Goal: Task Accomplishment & Management: Manage account settings

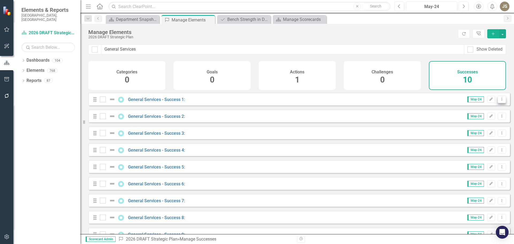
click at [501, 100] on icon at bounding box center [501, 99] width 1 height 3
click at [470, 112] on link "Edit Edit Success" at bounding box center [478, 112] width 48 height 10
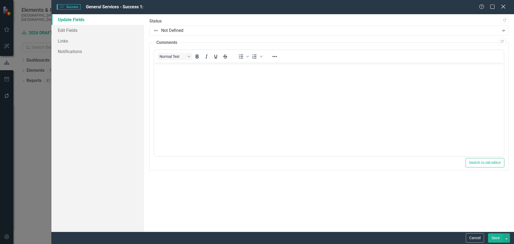
click at [501, 6] on icon "Close" at bounding box center [502, 6] width 7 height 5
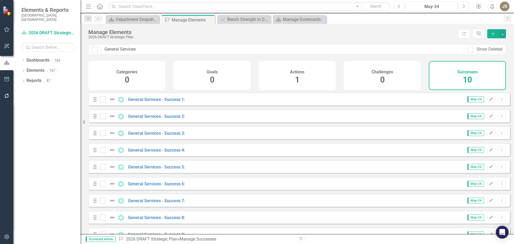
click at [474, 102] on span "May-24" at bounding box center [475, 99] width 17 height 6
click at [499, 101] on icon "Dropdown Menu" at bounding box center [501, 98] width 5 height 3
click at [215, 93] on div "Categories 0 Goals 0 Actions 1 Challenges 0 Successes 10" at bounding box center [296, 77] width 433 height 32
click at [460, 81] on div "Successes 10" at bounding box center [466, 75] width 77 height 29
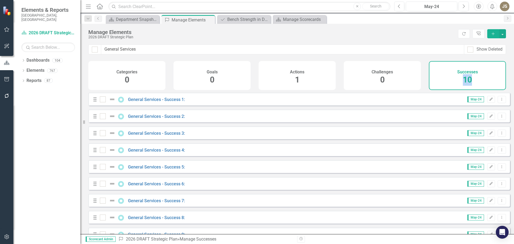
click at [460, 81] on div "Successes 10" at bounding box center [466, 75] width 77 height 29
click at [453, 81] on div "Successes 10" at bounding box center [466, 75] width 77 height 29
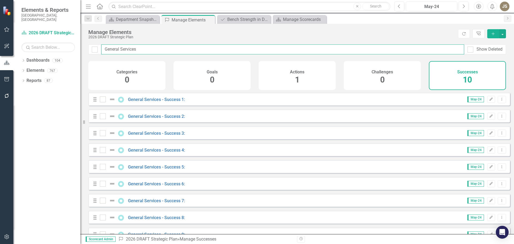
click at [137, 48] on input "General Services" at bounding box center [282, 49] width 363 height 10
drag, startPoint x: 150, startPoint y: 50, endPoint x: 87, endPoint y: 50, distance: 62.9
click at [87, 50] on div "General Services Show Deleted" at bounding box center [296, 52] width 433 height 17
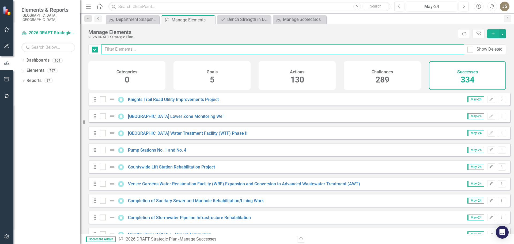
checkbox input "false"
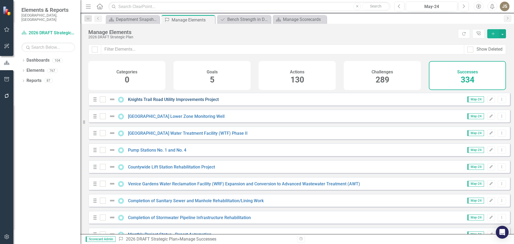
click at [170, 102] on link "Knights Trail Road Utility Improvements Project" at bounding box center [173, 99] width 91 height 5
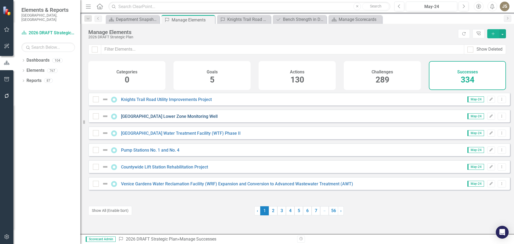
click at [161, 119] on link "[GEOGRAPHIC_DATA] Lower Zone Monitoring Well" at bounding box center [169, 116] width 97 height 5
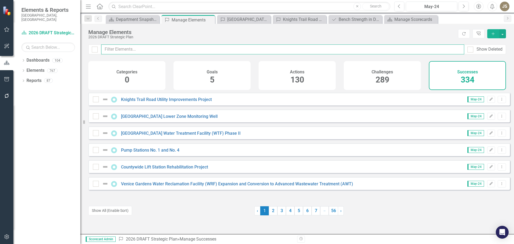
click at [125, 46] on input "text" at bounding box center [282, 49] width 363 height 10
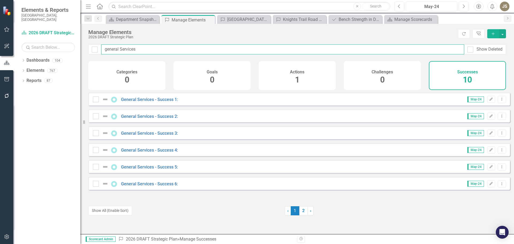
type input "general Services"
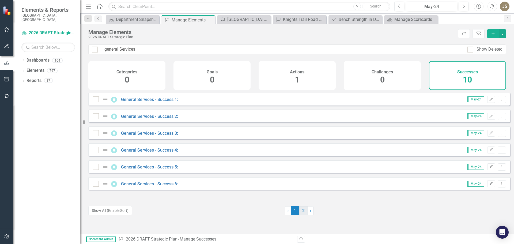
click at [303, 213] on link "2" at bounding box center [303, 210] width 9 height 9
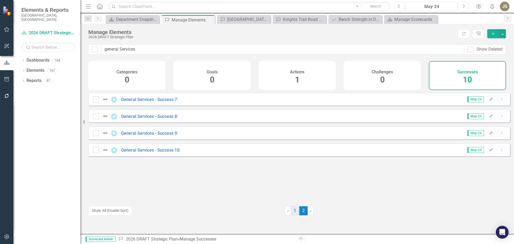
click at [292, 208] on link "1" at bounding box center [294, 210] width 9 height 9
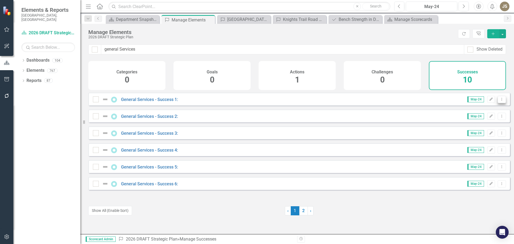
click at [499, 101] on icon "Dropdown Menu" at bounding box center [501, 98] width 5 height 3
click at [482, 112] on link "Edit Edit Success" at bounding box center [478, 112] width 48 height 10
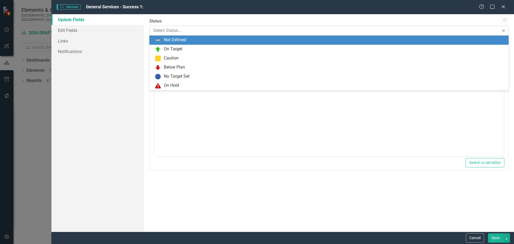
click at [170, 31] on div at bounding box center [324, 30] width 343 height 7
click at [503, 6] on icon "Close" at bounding box center [502, 6] width 7 height 5
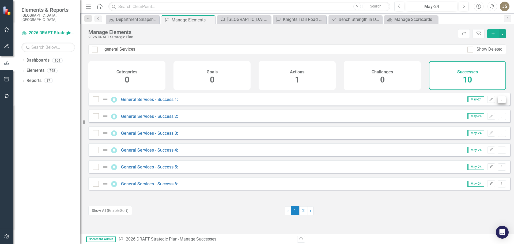
click at [500, 103] on button "Dropdown Menu" at bounding box center [501, 99] width 8 height 7
click at [482, 131] on link "Copy Duplicate Success" at bounding box center [478, 132] width 48 height 10
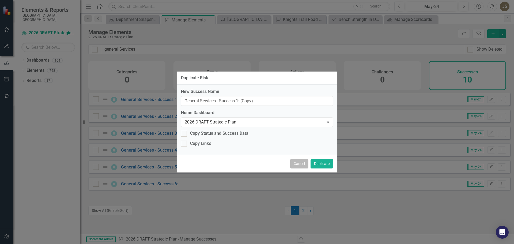
click at [296, 164] on button "Cancel" at bounding box center [299, 163] width 18 height 9
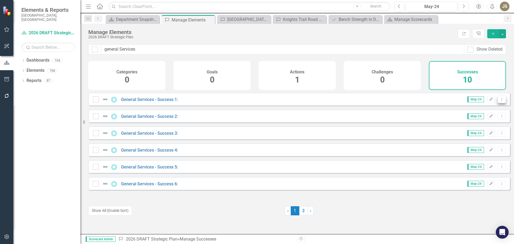
click at [499, 101] on icon "Dropdown Menu" at bounding box center [501, 98] width 5 height 3
click at [488, 130] on link "Copy Duplicate Success" at bounding box center [478, 132] width 48 height 10
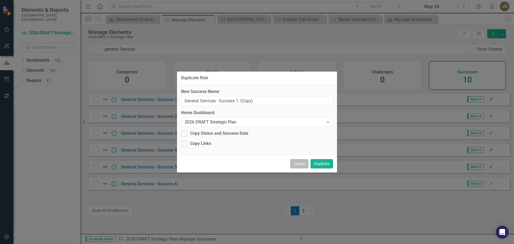
click at [296, 163] on button "Cancel" at bounding box center [299, 163] width 18 height 9
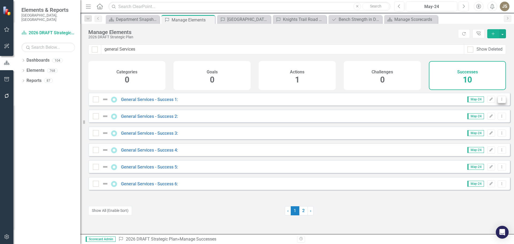
click at [500, 103] on button "Dropdown Menu" at bounding box center [501, 99] width 8 height 7
click at [483, 131] on link "Copy Duplicate Success" at bounding box center [478, 132] width 48 height 10
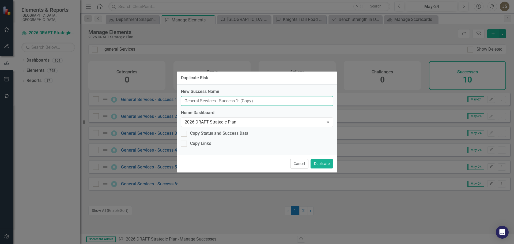
click at [262, 101] on input "General Services - Success 1: (Copy)" at bounding box center [257, 101] width 152 height 10
drag, startPoint x: 262, startPoint y: 101, endPoint x: 178, endPoint y: 101, distance: 84.8
click at [178, 101] on div "New Success Name General Services - Success 1: (Copy) Home Dashboard 2026 DRAFT…" at bounding box center [257, 120] width 160 height 70
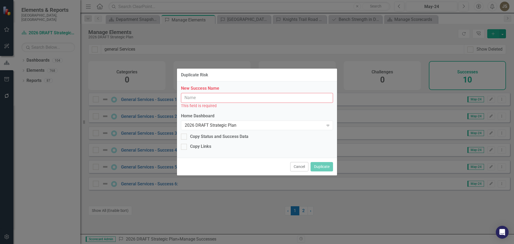
click at [194, 97] on input "New Success Name" at bounding box center [257, 98] width 152 height 10
paste input "• Mail/Print completed Print Services & Equipment Analysis"
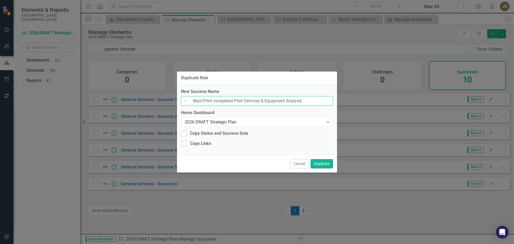
click at [193, 100] on input "• Mail/Print completed Print Services & Equipment Analysis" at bounding box center [257, 101] width 152 height 10
type input "Mail/Print completed Print Services & Equipment Analysis"
click at [183, 134] on div at bounding box center [184, 134] width 6 height 6
click at [183, 134] on input "Copy Status and Success Data" at bounding box center [182, 132] width 3 height 3
click at [185, 133] on div at bounding box center [184, 134] width 6 height 6
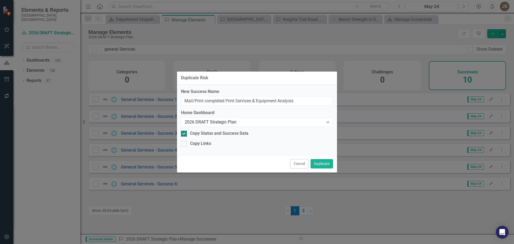
click at [184, 133] on input "Copy Status and Success Data" at bounding box center [182, 132] width 3 height 3
checkbox input "false"
click at [319, 163] on button "Duplicate" at bounding box center [321, 163] width 22 height 9
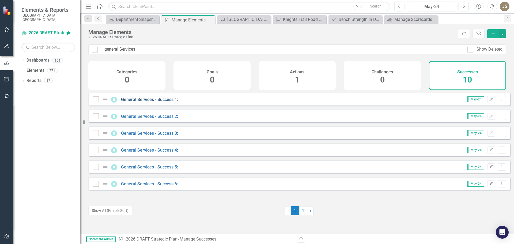
click at [129, 102] on link "General Services - Success 1:" at bounding box center [149, 99] width 57 height 5
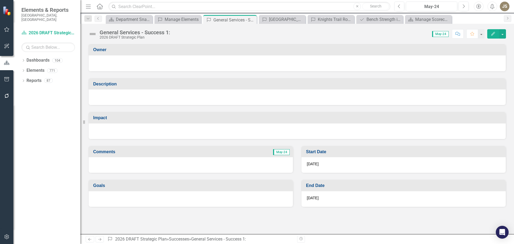
click at [170, 64] on div at bounding box center [297, 62] width 406 height 6
click at [140, 56] on div at bounding box center [297, 63] width 417 height 16
click at [213, 68] on div at bounding box center [297, 63] width 417 height 16
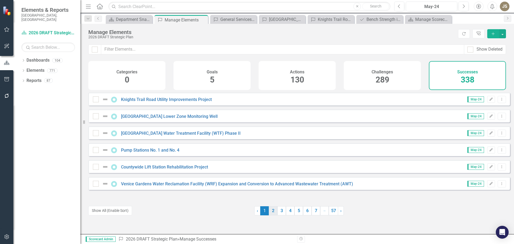
click at [271, 209] on link "2" at bounding box center [273, 210] width 9 height 9
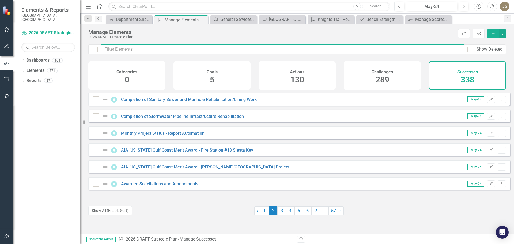
click at [113, 52] on input "text" at bounding box center [282, 49] width 363 height 10
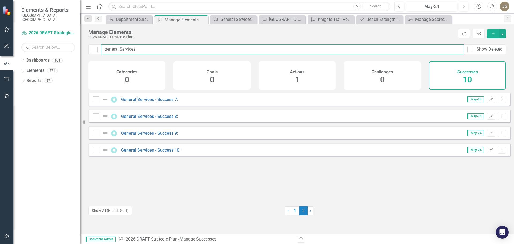
click at [194, 51] on input "general Services" at bounding box center [282, 49] width 363 height 10
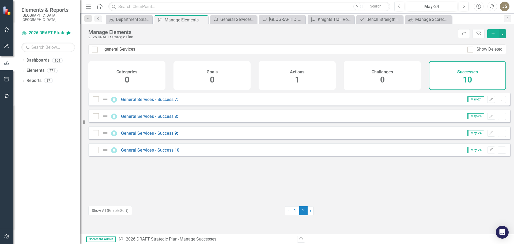
click at [452, 83] on div "Successes 10" at bounding box center [466, 75] width 77 height 29
click at [450, 83] on div "Successes 10" at bounding box center [466, 75] width 77 height 29
click at [102, 210] on button "Show All (Enable Sort)" at bounding box center [110, 210] width 44 height 9
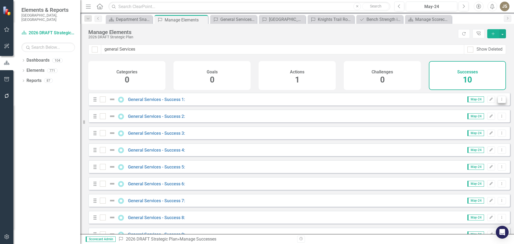
click at [499, 101] on icon "Dropdown Menu" at bounding box center [501, 98] width 5 height 3
click at [485, 110] on link "Edit Edit Success" at bounding box center [478, 112] width 48 height 10
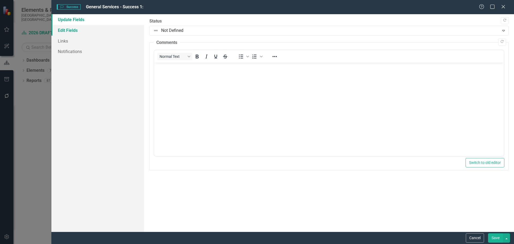
click at [70, 31] on link "Edit Fields" at bounding box center [97, 30] width 93 height 11
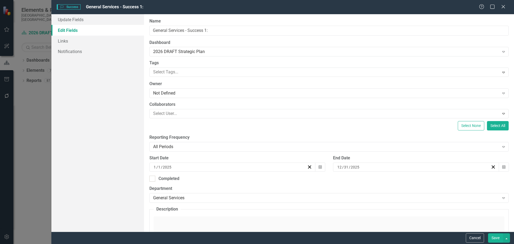
click at [500, 7] on icon "Close" at bounding box center [502, 7] width 5 height 4
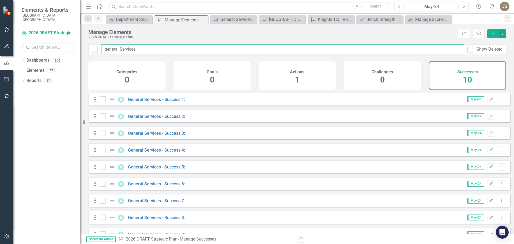
click at [106, 49] on input "general Services" at bounding box center [282, 49] width 363 height 10
type input "eneral Services"
checkbox input "false"
type input "General Services"
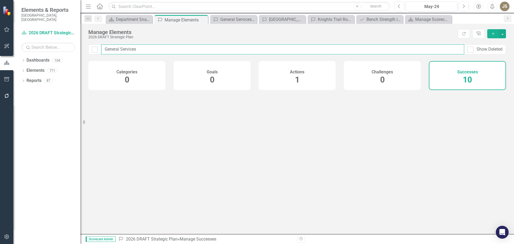
checkbox input "false"
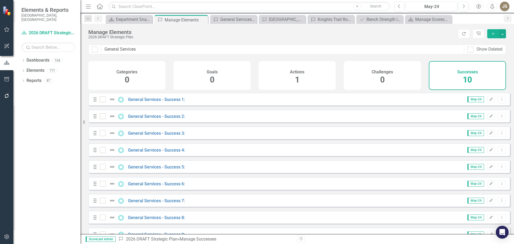
click at [465, 35] on icon "Refresh" at bounding box center [463, 34] width 5 height 4
click at [489, 101] on icon "Edit" at bounding box center [491, 99] width 4 height 3
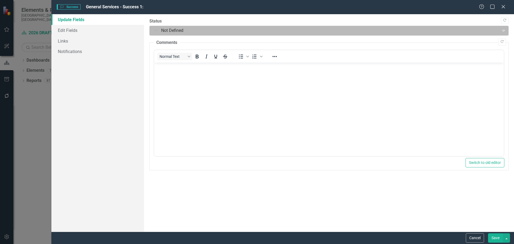
click at [175, 27] on div at bounding box center [324, 30] width 343 height 7
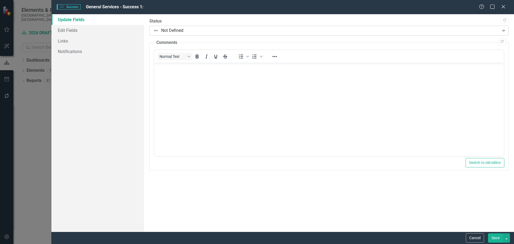
click at [175, 27] on div at bounding box center [324, 30] width 343 height 7
click at [504, 6] on icon at bounding box center [503, 7] width 4 height 4
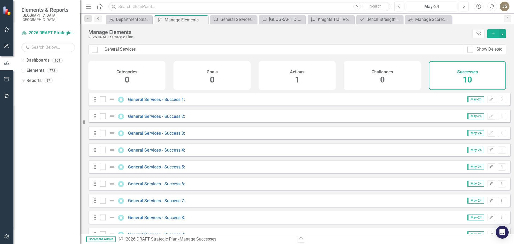
click at [478, 75] on div "Successes 10" at bounding box center [466, 75] width 77 height 29
click at [477, 75] on div "Successes 10" at bounding box center [466, 75] width 77 height 29
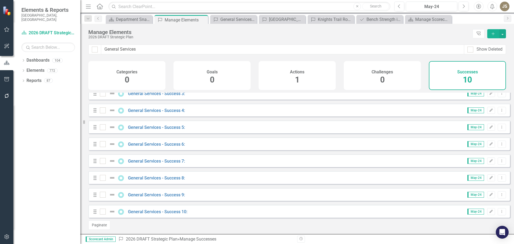
scroll to position [45, 0]
click at [187, 239] on div "Success 2026 DRAFT Strategic Plan » Manage Successes" at bounding box center [205, 239] width 175 height 6
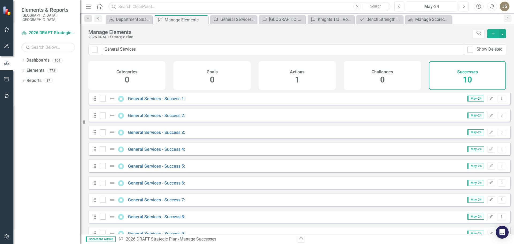
scroll to position [0, 0]
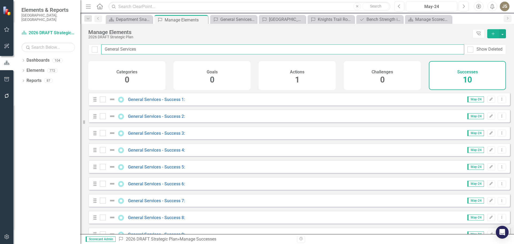
click at [139, 49] on input "General Services" at bounding box center [282, 49] width 363 height 10
type input "General Service"
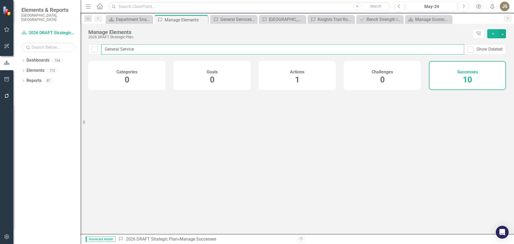
checkbox input "false"
type input "G"
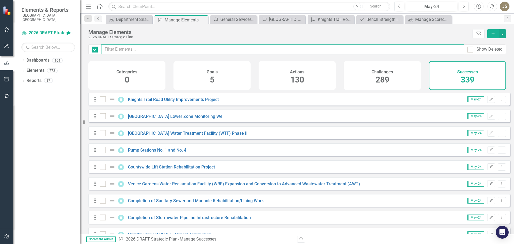
checkbox input "false"
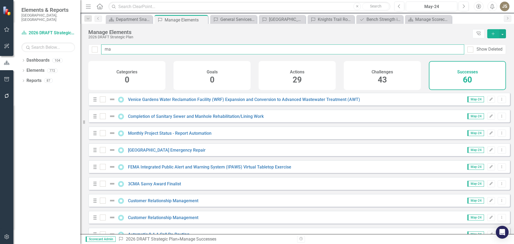
type input "mai"
checkbox input "false"
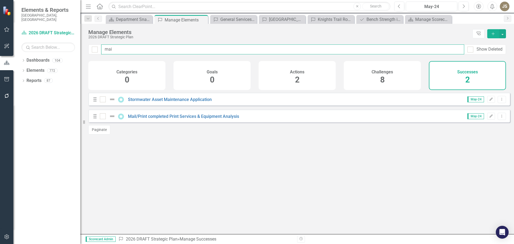
type input "mail"
checkbox input "false"
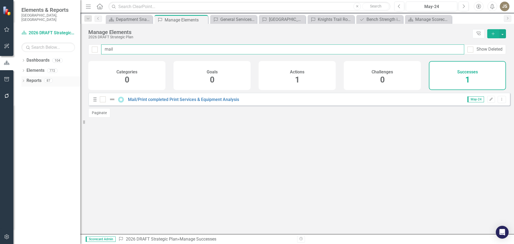
type input "mail"
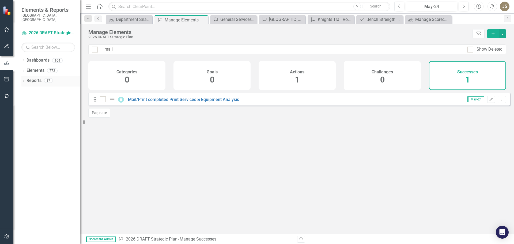
click at [39, 78] on link "Reports" at bounding box center [33, 81] width 15 height 6
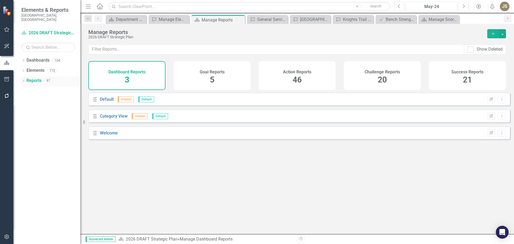
click at [23, 80] on icon "Dropdown" at bounding box center [23, 81] width 4 height 3
click at [26, 129] on icon "Dropdown" at bounding box center [26, 130] width 4 height 3
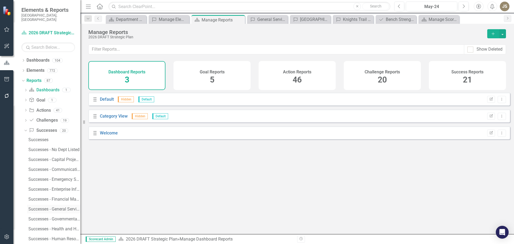
click at [54, 206] on div "Successes - General Services" at bounding box center [54, 208] width 52 height 5
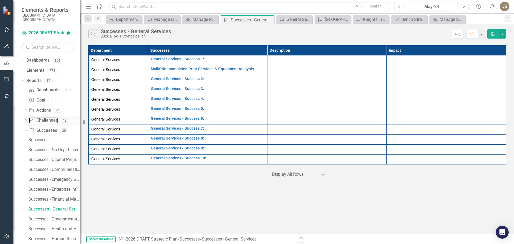
click at [29, 116] on div "Dropdown Challenge Challenges 19" at bounding box center [52, 121] width 56 height 10
click at [25, 119] on icon "Dropdown" at bounding box center [26, 120] width 4 height 3
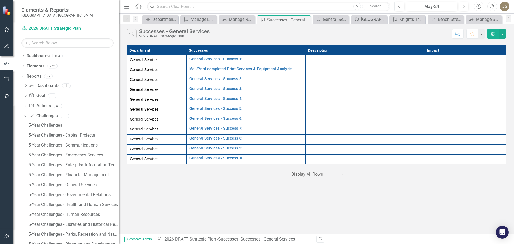
drag, startPoint x: 81, startPoint y: 205, endPoint x: 123, endPoint y: 214, distance: 43.2
click at [123, 214] on div "Resize" at bounding box center [121, 122] width 4 height 244
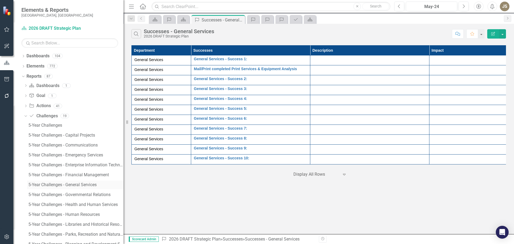
click at [42, 184] on div "5-Year Challenges - General Services" at bounding box center [75, 184] width 95 height 5
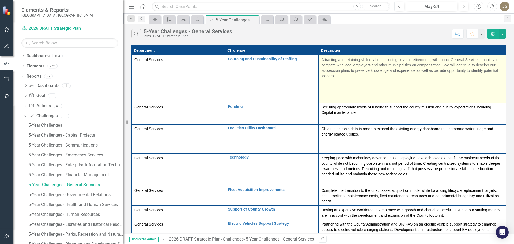
click at [353, 72] on p "Attracting and retaining skilled labor, including several retirements, will imp…" at bounding box center [412, 68] width 182 height 22
click at [353, 75] on p "Attracting and retaining skilled labor, including several retirements, will imp…" at bounding box center [412, 68] width 182 height 22
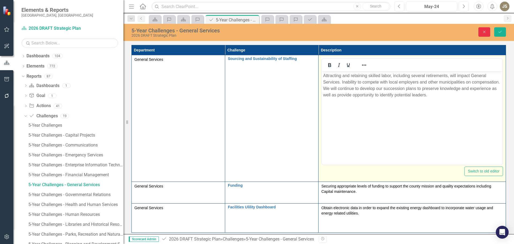
click at [483, 32] on icon "Close" at bounding box center [483, 32] width 5 height 4
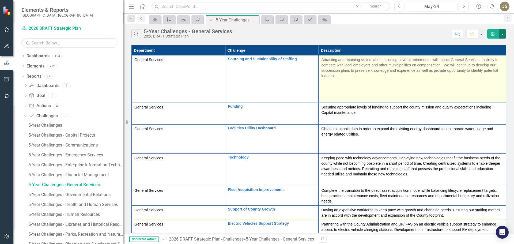
click at [503, 34] on button "button" at bounding box center [502, 33] width 7 height 9
click at [24, 64] on div "Dropdown Elements 772" at bounding box center [72, 67] width 102 height 10
click at [23, 66] on icon "Dropdown" at bounding box center [23, 66] width 4 height 3
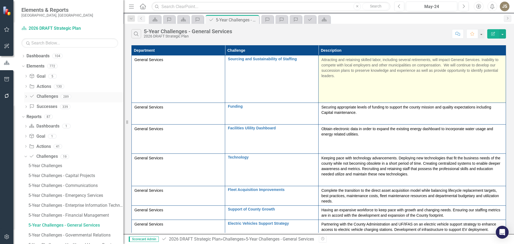
click at [25, 97] on icon "Dropdown" at bounding box center [26, 96] width 4 height 3
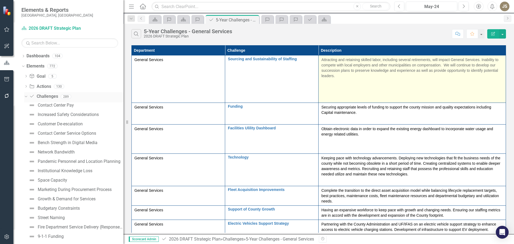
click at [46, 95] on link "Challenge Challenges" at bounding box center [43, 96] width 29 height 6
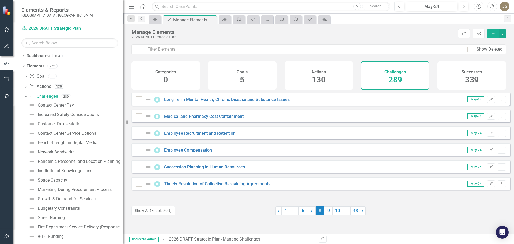
click at [492, 33] on icon "Add" at bounding box center [492, 34] width 5 height 4
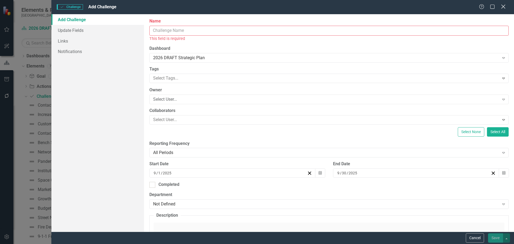
click at [503, 8] on icon "Close" at bounding box center [502, 6] width 7 height 5
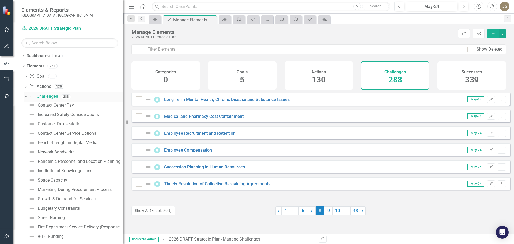
click at [26, 95] on icon "Dropdown" at bounding box center [25, 96] width 3 height 4
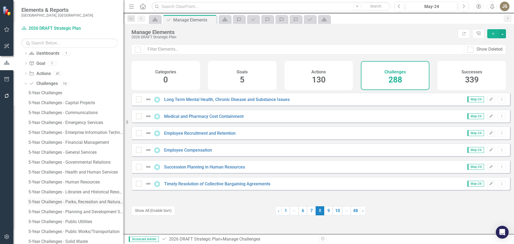
scroll to position [70, 0]
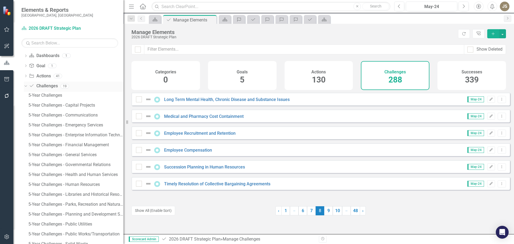
click at [25, 85] on icon "Dropdown" at bounding box center [25, 86] width 3 height 4
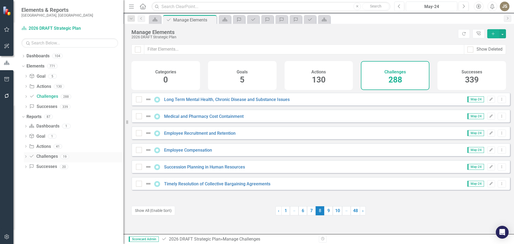
scroll to position [0, 0]
click at [25, 106] on icon "Dropdown" at bounding box center [26, 107] width 4 height 3
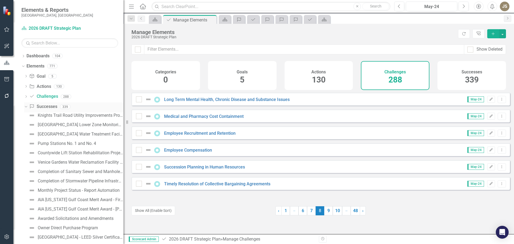
click at [26, 106] on icon "Dropdown" at bounding box center [25, 107] width 3 height 4
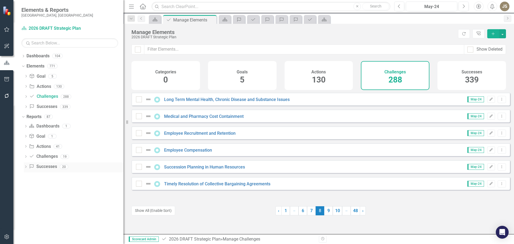
click at [26, 166] on icon "Dropdown" at bounding box center [26, 167] width 4 height 3
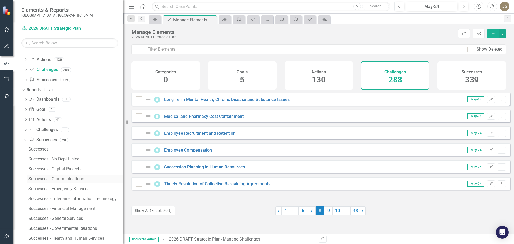
scroll to position [53, 0]
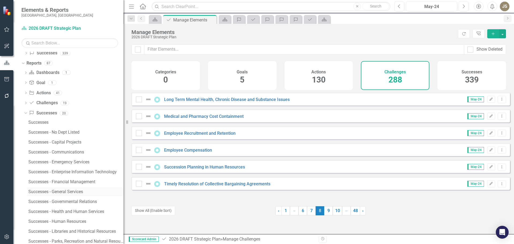
click at [48, 190] on div "Successes - General Services" at bounding box center [75, 191] width 95 height 5
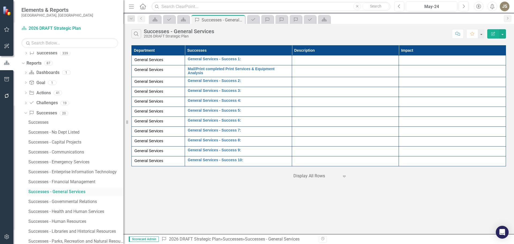
scroll to position [6, 0]
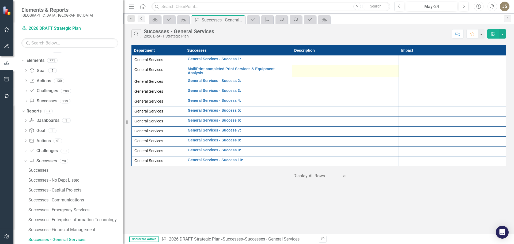
click at [314, 70] on div at bounding box center [344, 70] width 101 height 6
click at [315, 71] on div at bounding box center [344, 70] width 101 height 6
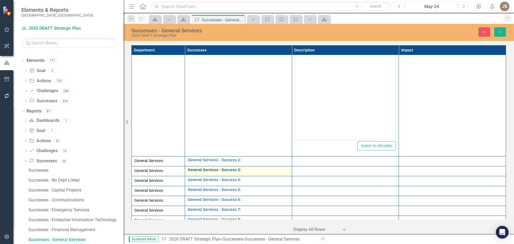
scroll to position [0, 0]
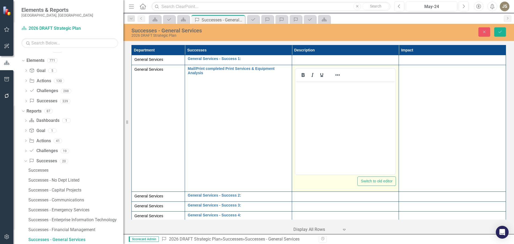
click at [300, 95] on body "Rich Text Area. Press ALT-0 for help." at bounding box center [345, 121] width 100 height 80
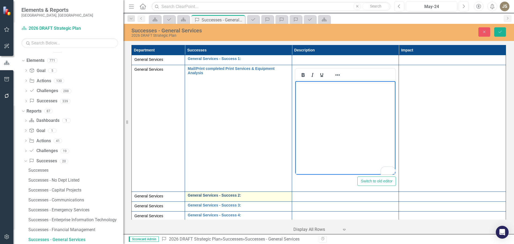
click at [244, 195] on link "General Services - Success 2:" at bounding box center [237, 195] width 101 height 4
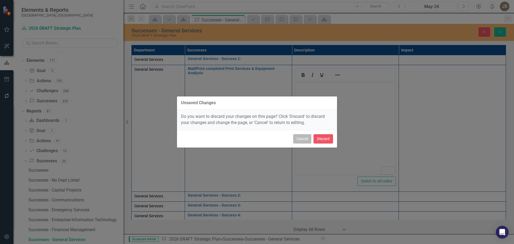
click at [299, 139] on button "Cancel" at bounding box center [302, 138] width 18 height 9
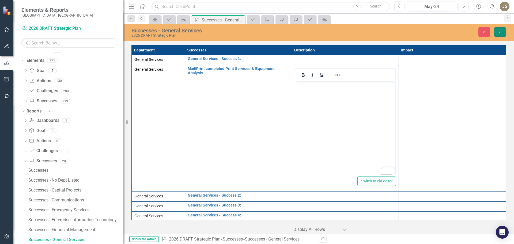
click at [499, 31] on icon "Save" at bounding box center [499, 32] width 5 height 4
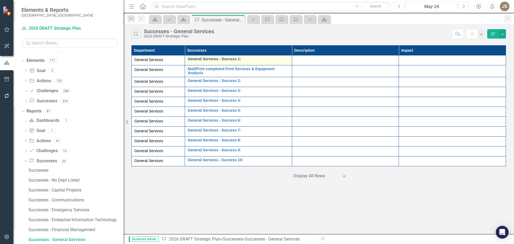
click at [243, 60] on link "General Services - Success 1:" at bounding box center [237, 59] width 101 height 4
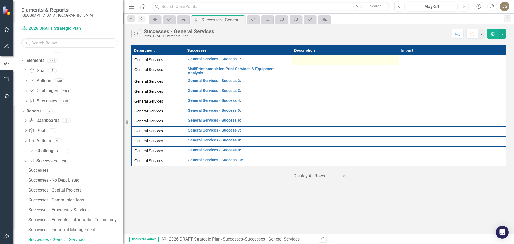
click at [302, 62] on div at bounding box center [344, 60] width 101 height 6
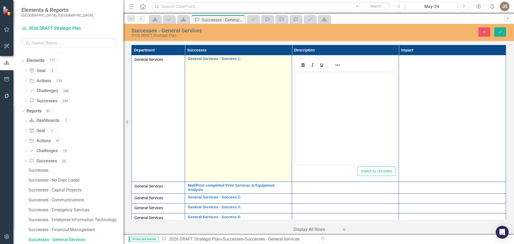
click at [248, 66] on td "General Services - Success 1: Edit Edit Success Link Open Element" at bounding box center [238, 118] width 107 height 127
click at [248, 63] on div "General Services - Success 1: Edit Edit Success Link Open Element" at bounding box center [237, 60] width 101 height 6
click at [254, 60] on input "General Services - Success 1:" at bounding box center [237, 62] width 101 height 10
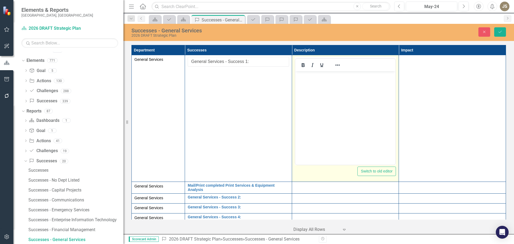
click at [340, 99] on body "Rich Text Area. Press ALT-0 for help." at bounding box center [345, 111] width 100 height 80
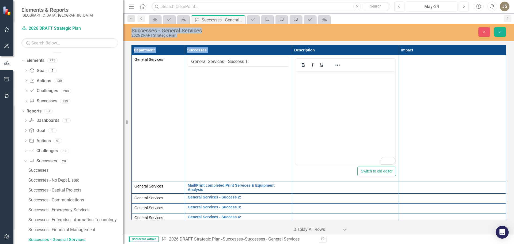
drag, startPoint x: 349, startPoint y: 24, endPoint x: 347, endPoint y: 47, distance: 23.3
click at [347, 47] on div "Menu Home Search Close Search Previous May-24 Next Accessibility Alerts JS User…" at bounding box center [318, 122] width 390 height 244
click at [356, 22] on div "Dashboard Challenge Dashboard Success Successes - General Services Pin Close Ch…" at bounding box center [324, 19] width 353 height 9
